Goal: Transaction & Acquisition: Download file/media

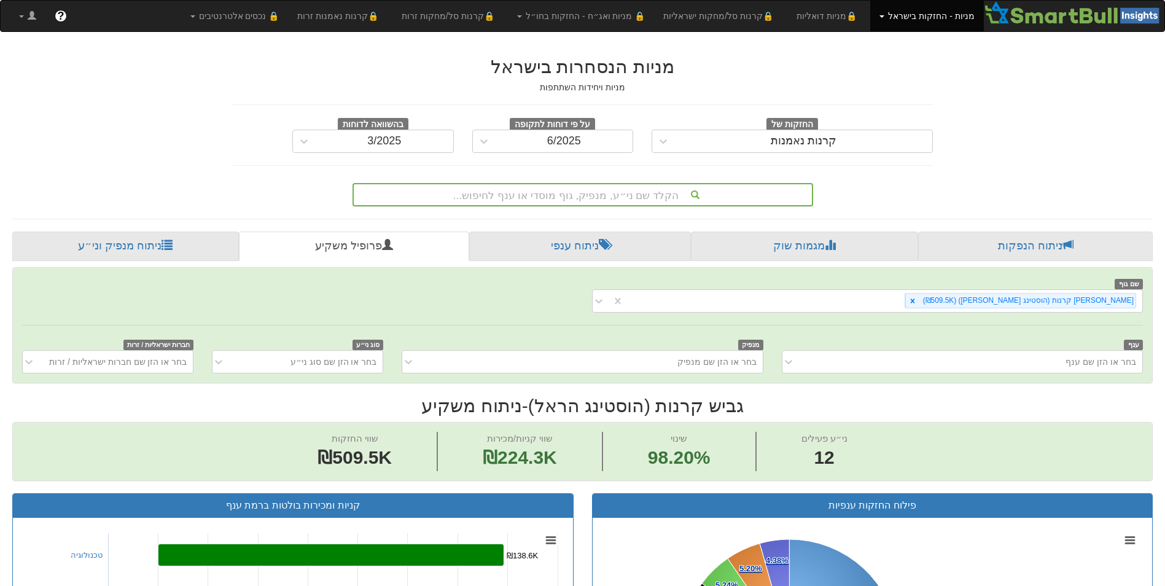
click at [644, 188] on div "הקלד שם ני״ע, מנפיק, גוף מוסדי או ענף לחיפוש..." at bounding box center [583, 194] width 458 height 21
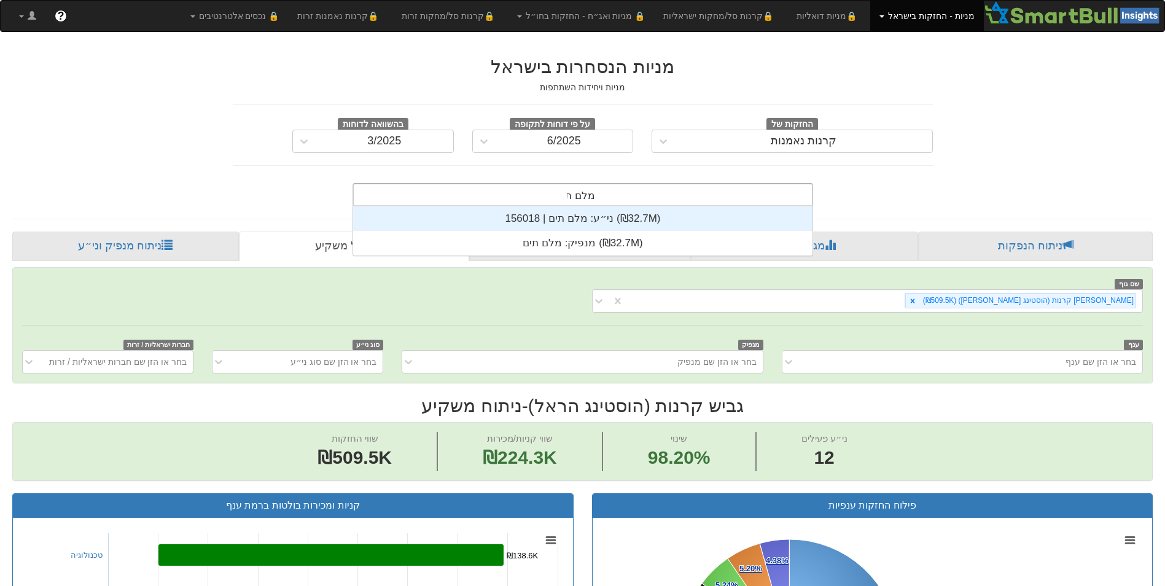
scroll to position [49, 0]
type input "מלם תי"
click at [579, 215] on div "ני״ע: ‏מלם תים | 156018 ‎(₪32.7M)‎" at bounding box center [582, 218] width 459 height 25
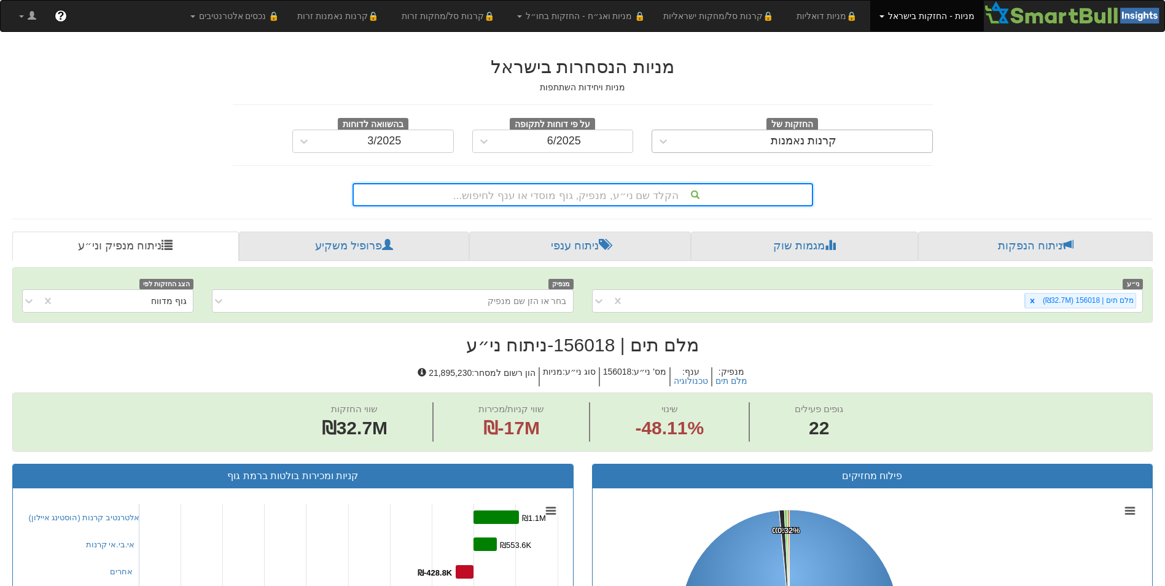
click at [682, 142] on div "קרנות נאמנות" at bounding box center [803, 141] width 257 height 20
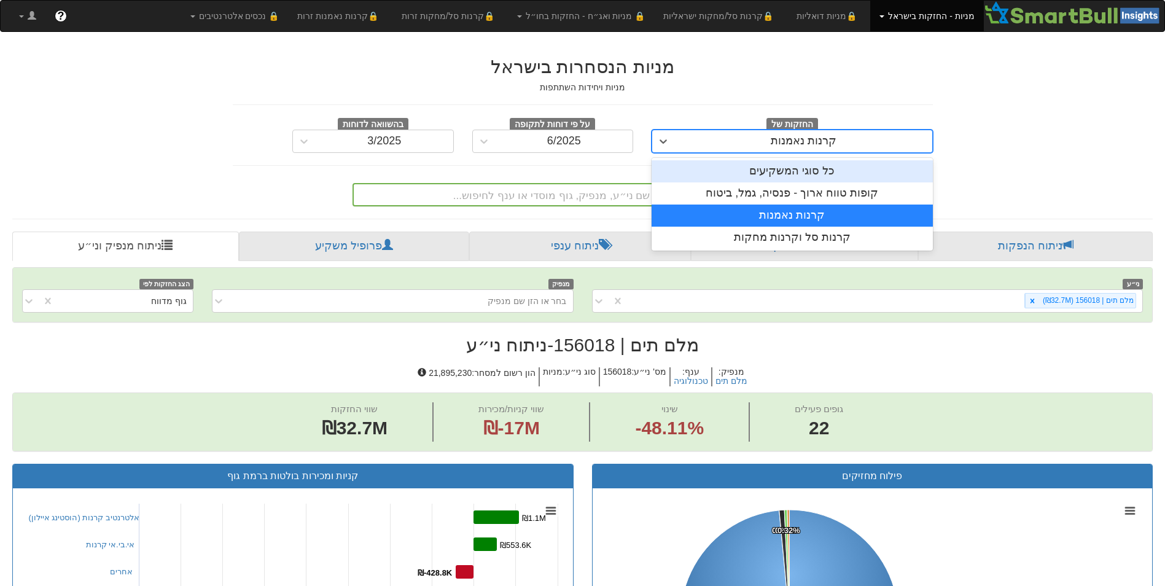
click at [729, 172] on div "כל סוגי המשקיעים" at bounding box center [791, 171] width 281 height 22
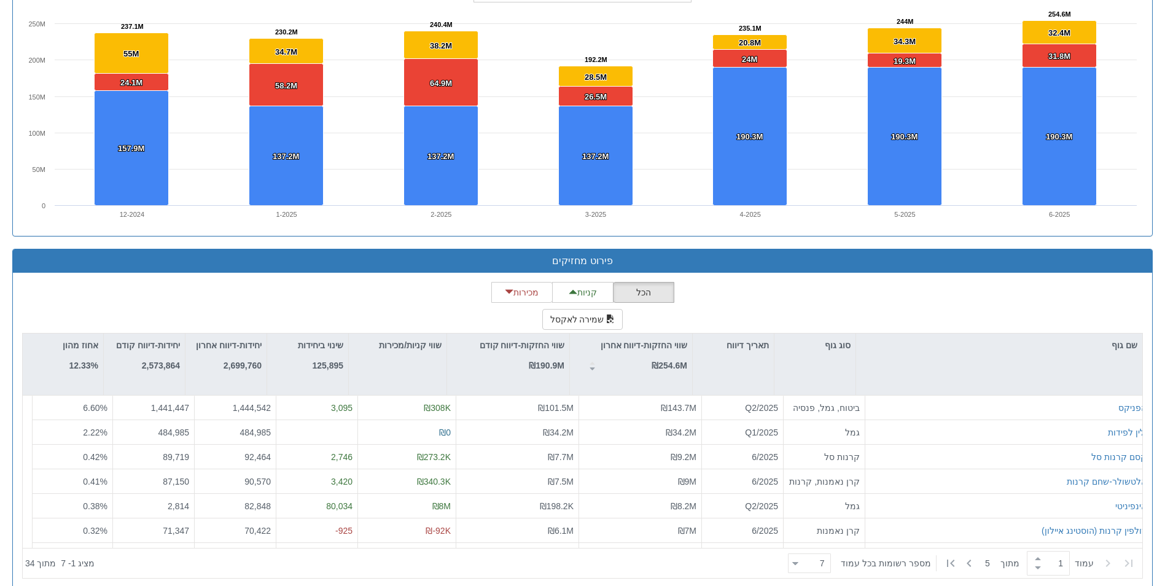
scroll to position [910, 0]
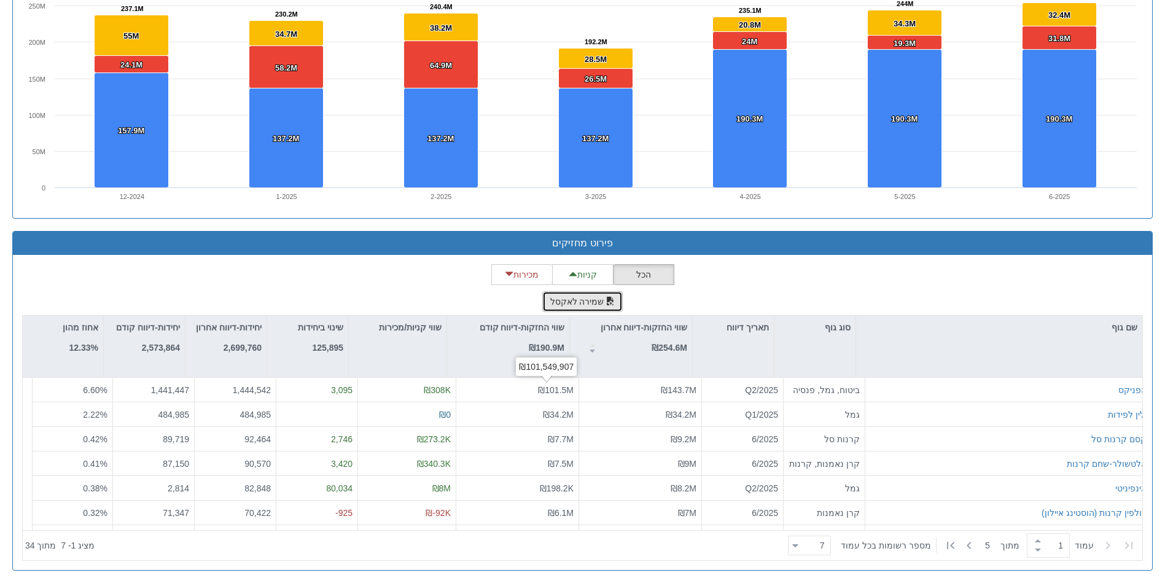
click at [574, 308] on button "שמירה לאקסל" at bounding box center [582, 301] width 81 height 21
